Goal: Transaction & Acquisition: Subscribe to service/newsletter

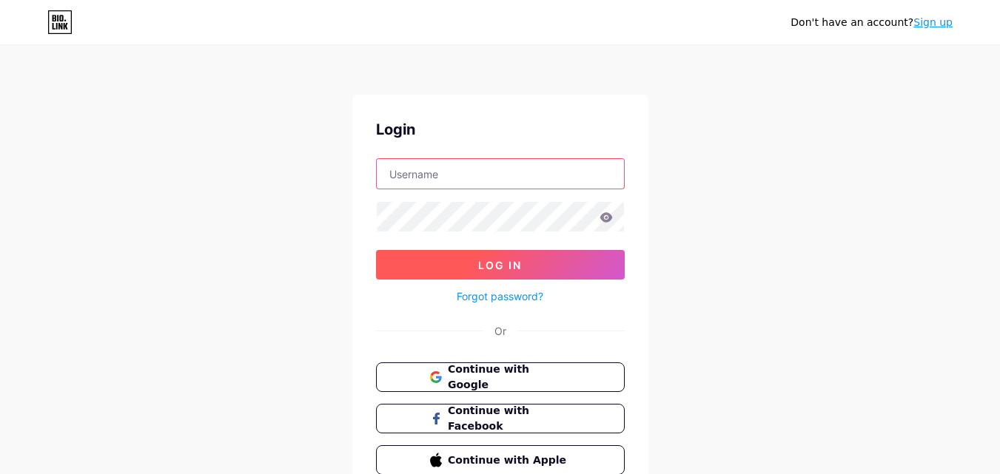
type input "[EMAIL_ADDRESS][DOMAIN_NAME]"
click at [505, 269] on span "Log In" at bounding box center [500, 265] width 44 height 13
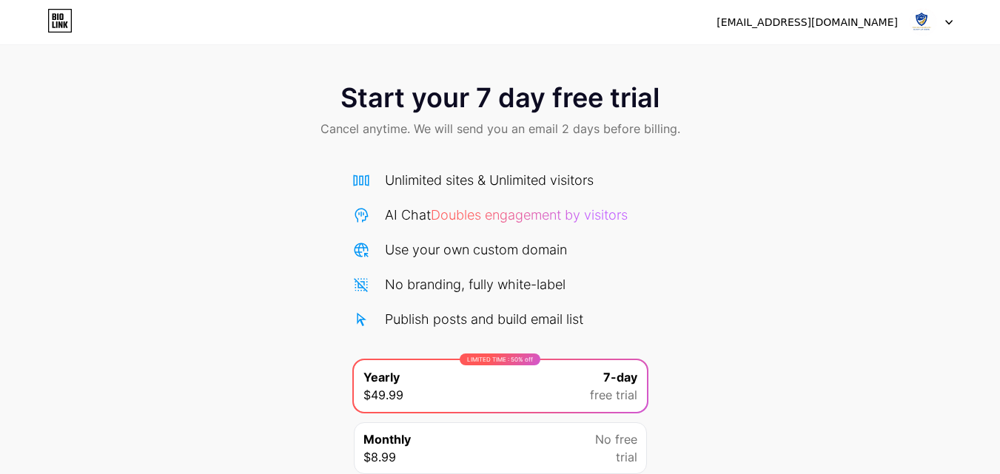
click at [923, 20] on img at bounding box center [923, 22] width 28 height 28
click at [950, 24] on icon at bounding box center [948, 22] width 7 height 5
click at [65, 31] on icon at bounding box center [59, 21] width 25 height 24
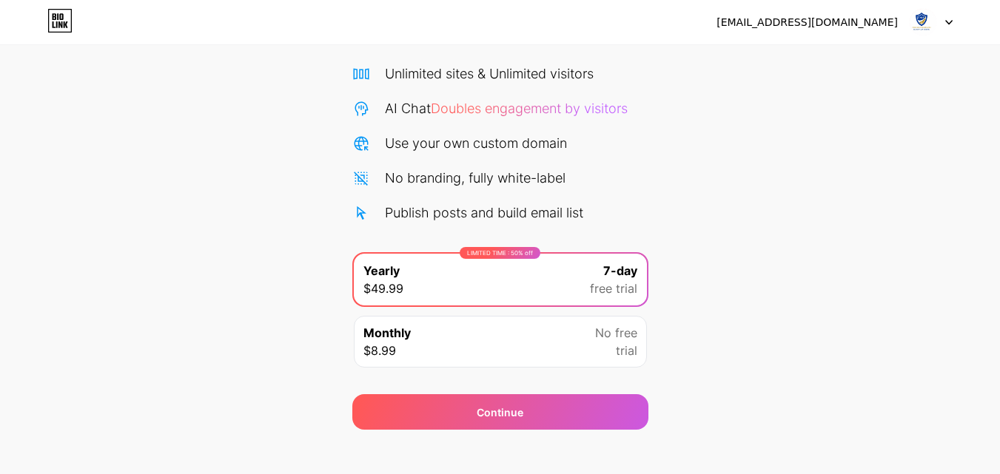
scroll to position [121, 0]
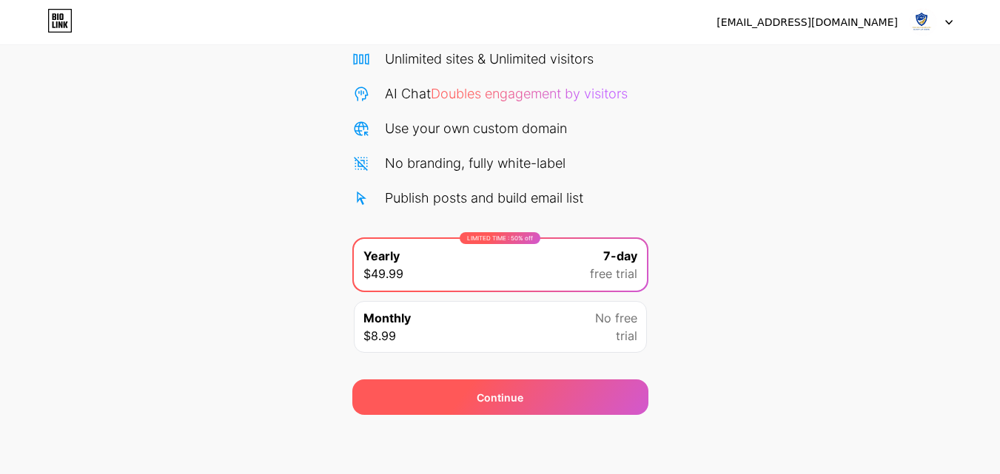
click at [512, 394] on span "Continue" at bounding box center [500, 398] width 47 height 16
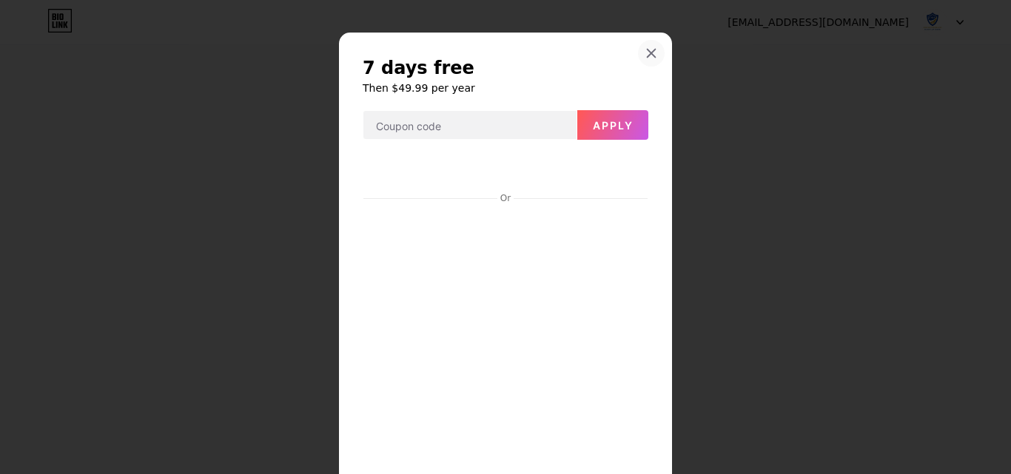
click at [645, 58] on icon at bounding box center [651, 53] width 12 height 12
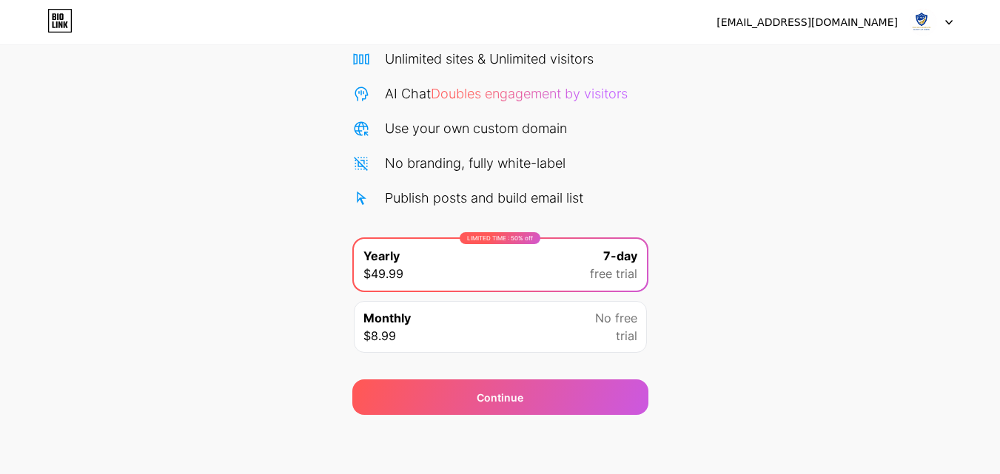
click at [514, 317] on div "Monthly $8.99 No free trial" at bounding box center [500, 327] width 293 height 52
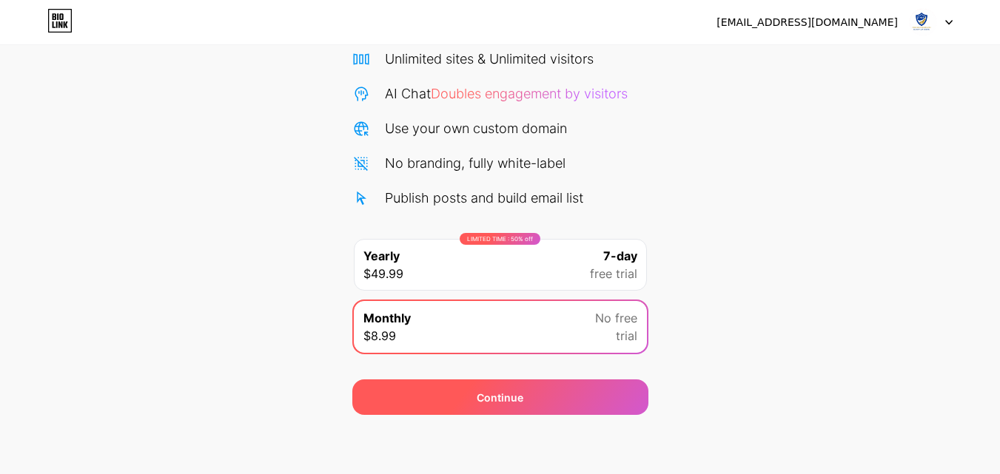
click at [499, 411] on div "Continue" at bounding box center [500, 398] width 296 height 36
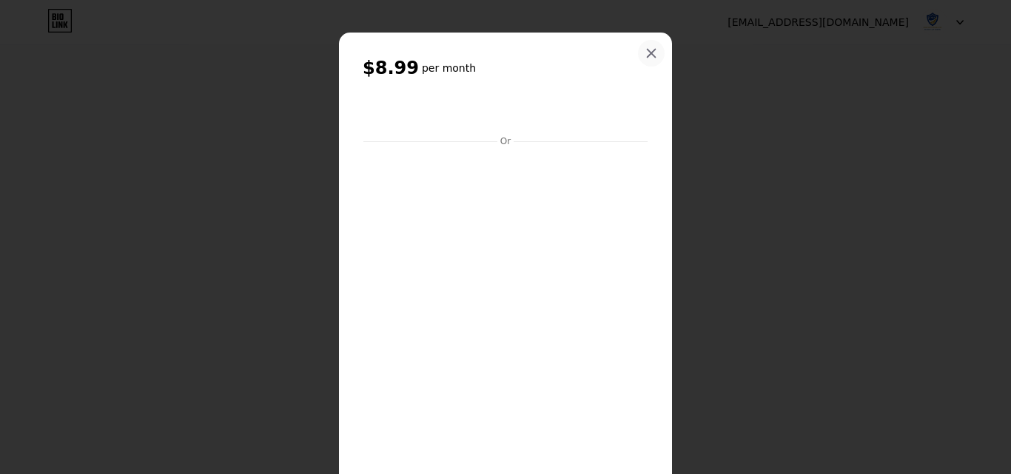
click at [647, 50] on icon at bounding box center [651, 54] width 8 height 8
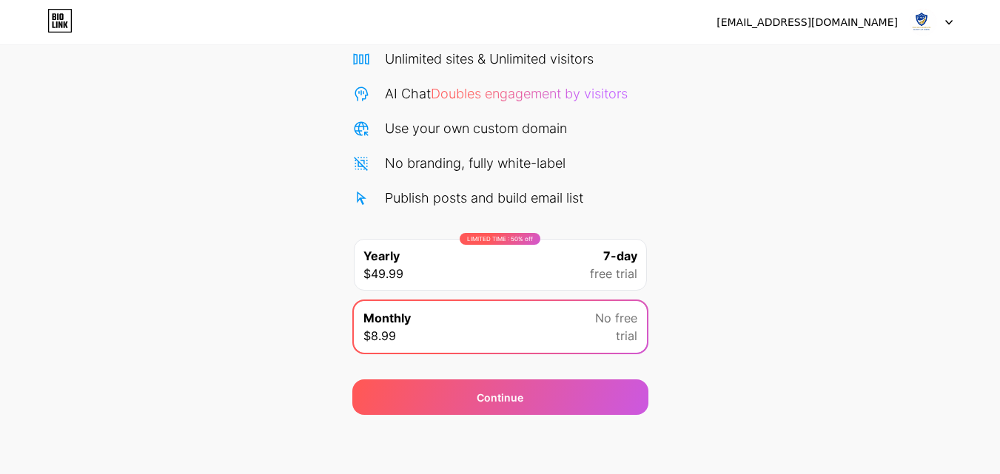
click at [827, 27] on div "[EMAIL_ADDRESS][DOMAIN_NAME]" at bounding box center [806, 23] width 181 height 16
